Goal: Task Accomplishment & Management: Manage account settings

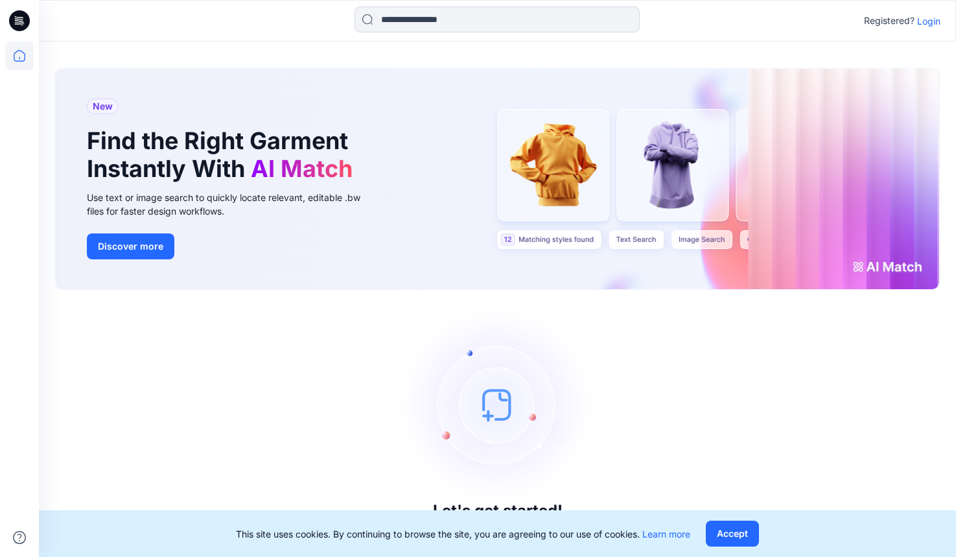
click at [932, 14] on p "Login" at bounding box center [928, 21] width 23 height 14
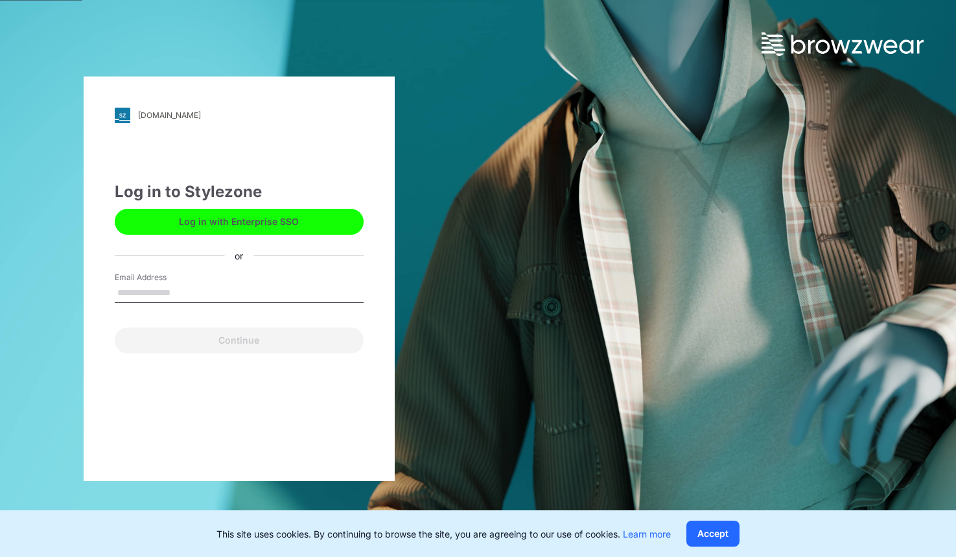
click at [167, 290] on input "Email Address" at bounding box center [239, 292] width 249 height 19
type input "**********"
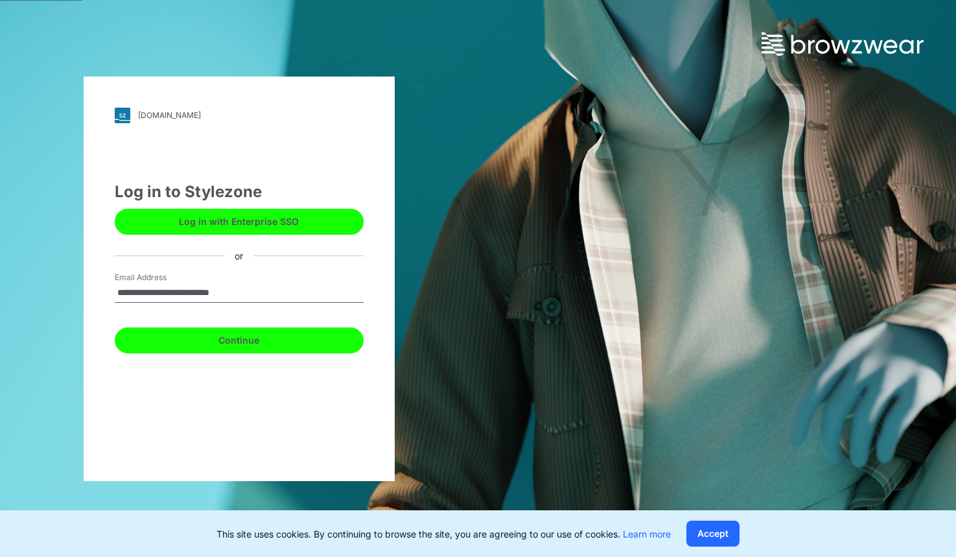
click at [209, 336] on button "Continue" at bounding box center [239, 340] width 249 height 26
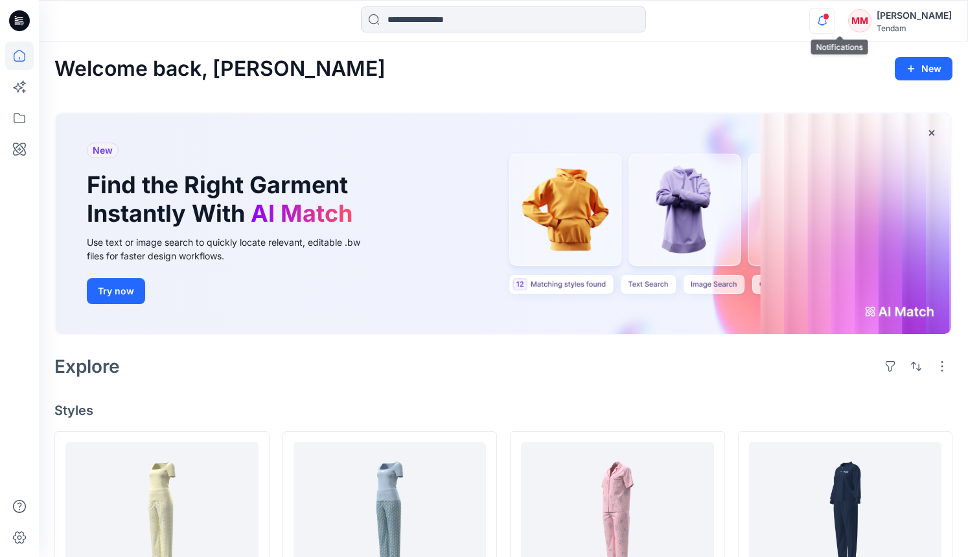
click at [835, 10] on icon "button" at bounding box center [822, 21] width 25 height 26
click at [718, 34] on div at bounding box center [503, 20] width 465 height 29
click at [835, 19] on icon "button" at bounding box center [822, 21] width 25 height 26
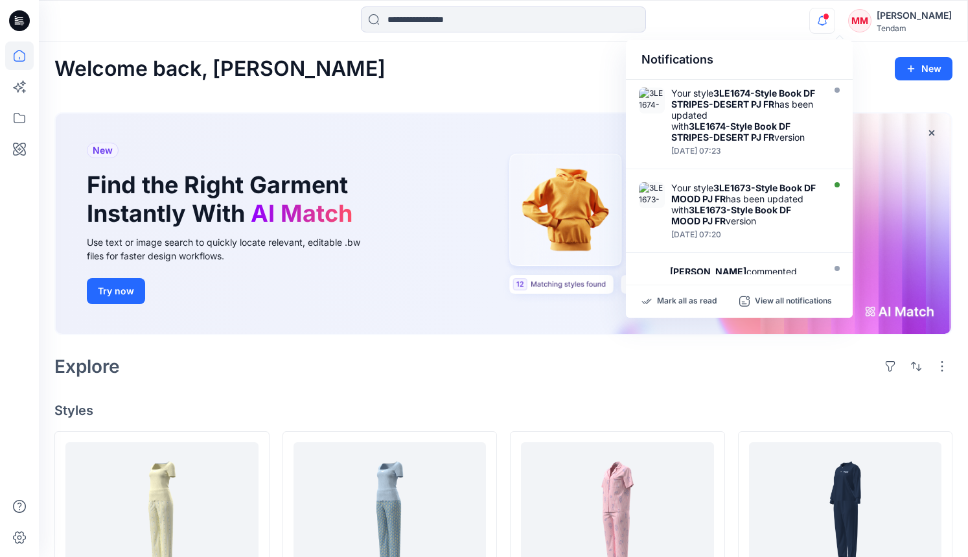
scroll to position [1, 0]
